Goal: Task Accomplishment & Management: Manage account settings

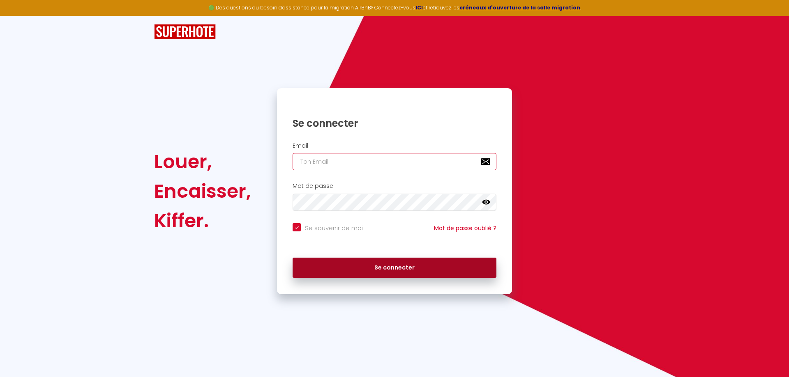
type input "[EMAIL_ADDRESS][DOMAIN_NAME]"
click at [400, 273] on button "Se connecter" at bounding box center [394, 268] width 204 height 21
checkbox input "true"
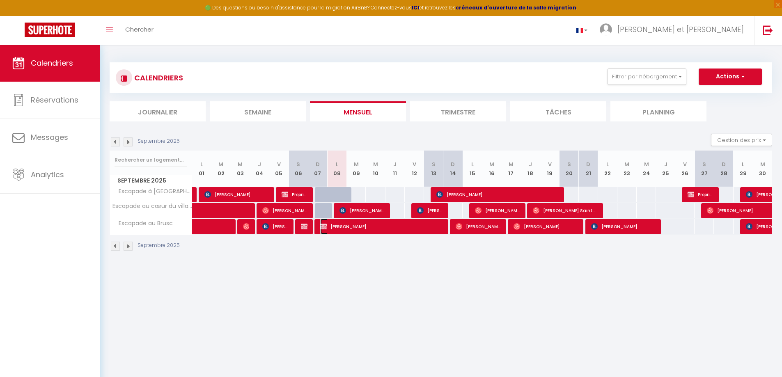
click at [356, 225] on span "[PERSON_NAME]" at bounding box center [381, 227] width 122 height 16
select select "OK"
select select "0"
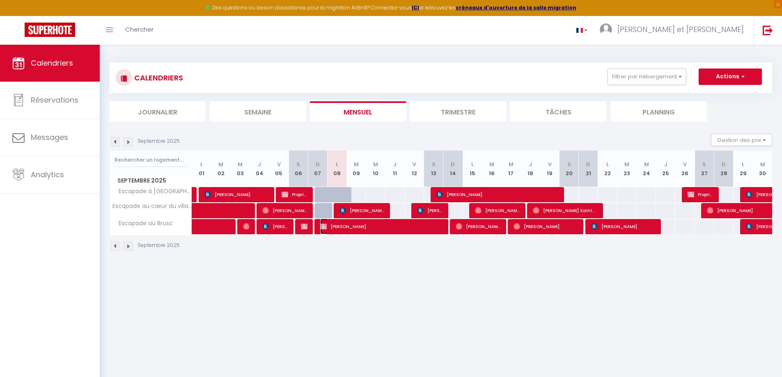
select select "1"
select select
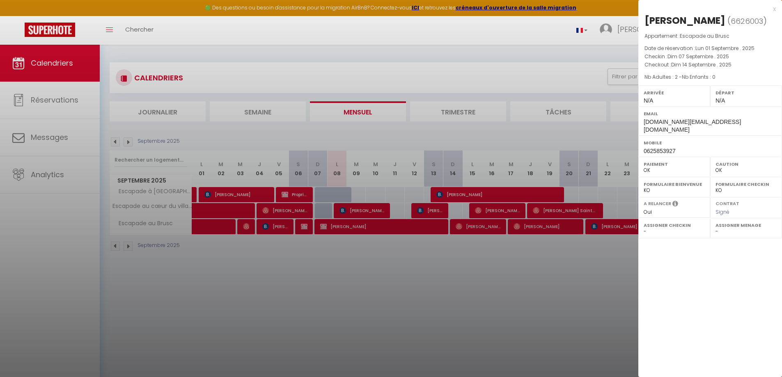
click at [776, 10] on div "x" at bounding box center [708, 9] width 138 height 10
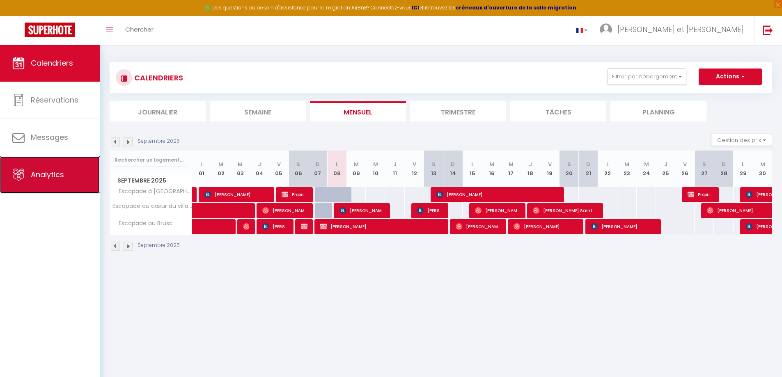
click at [47, 181] on link "Analytics" at bounding box center [50, 174] width 100 height 37
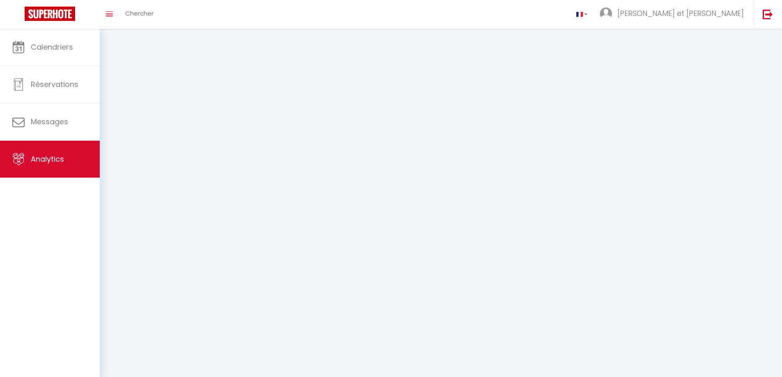
select select "2025"
select select "9"
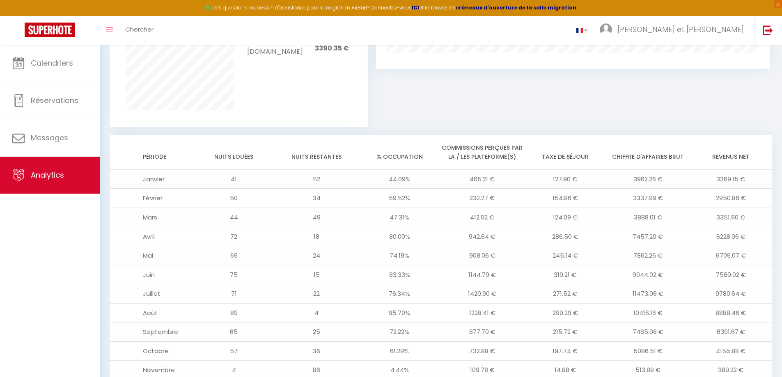
scroll to position [657, 0]
